Goal: Find specific page/section

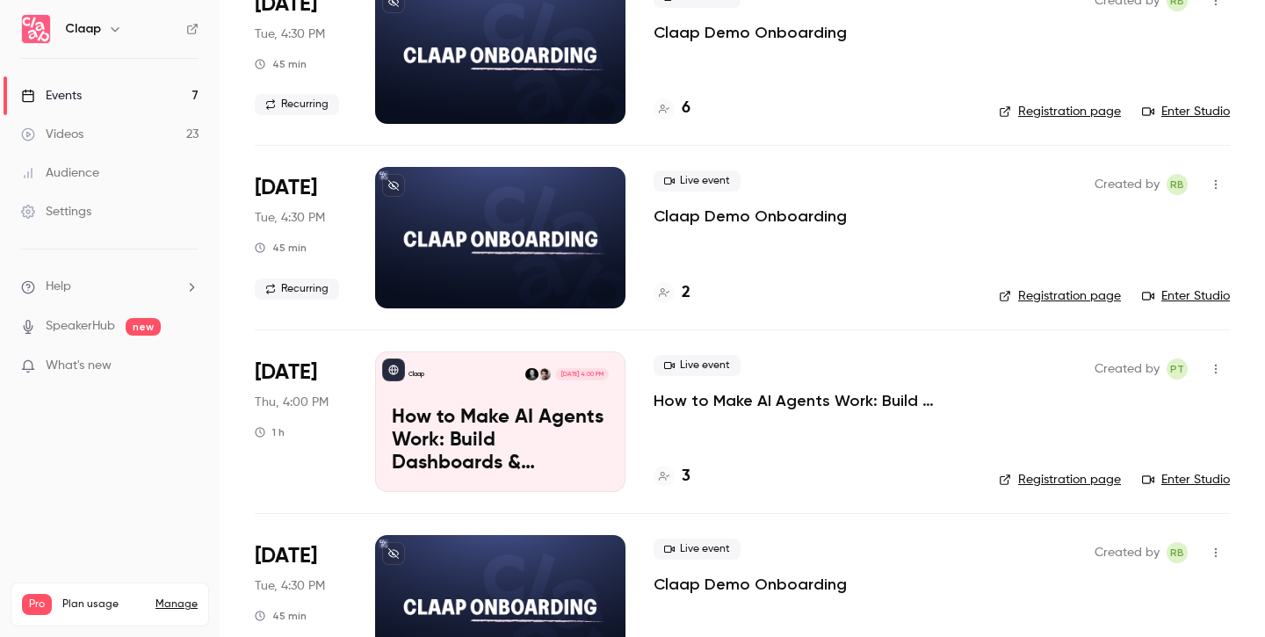
scroll to position [197, 0]
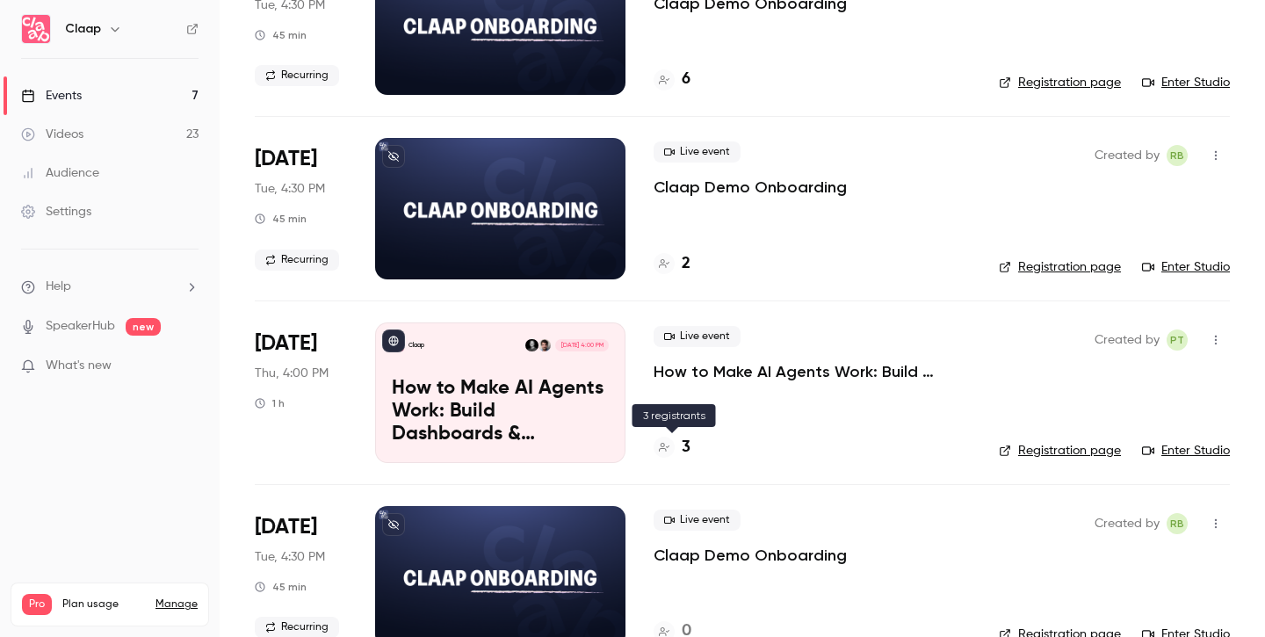
click at [687, 447] on h4 "3" at bounding box center [686, 448] width 9 height 24
